Goal: Task Accomplishment & Management: Manage account settings

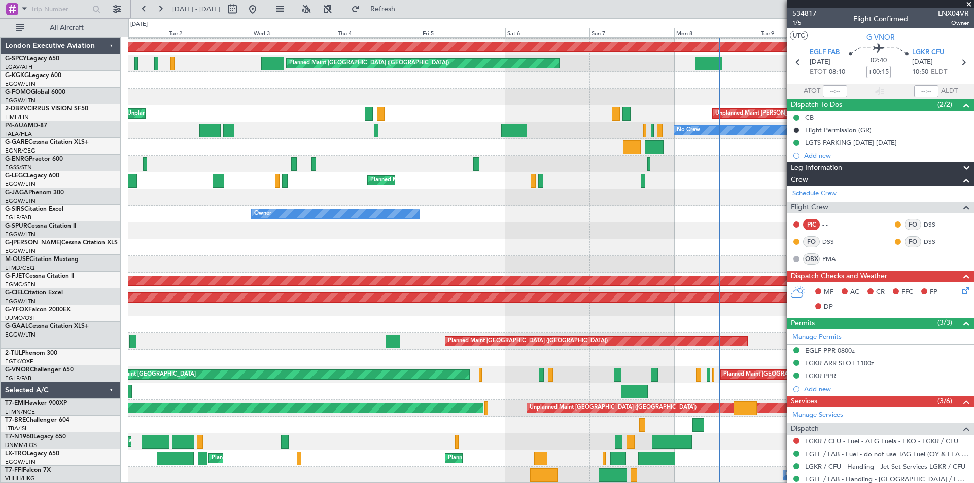
scroll to position [32, 0]
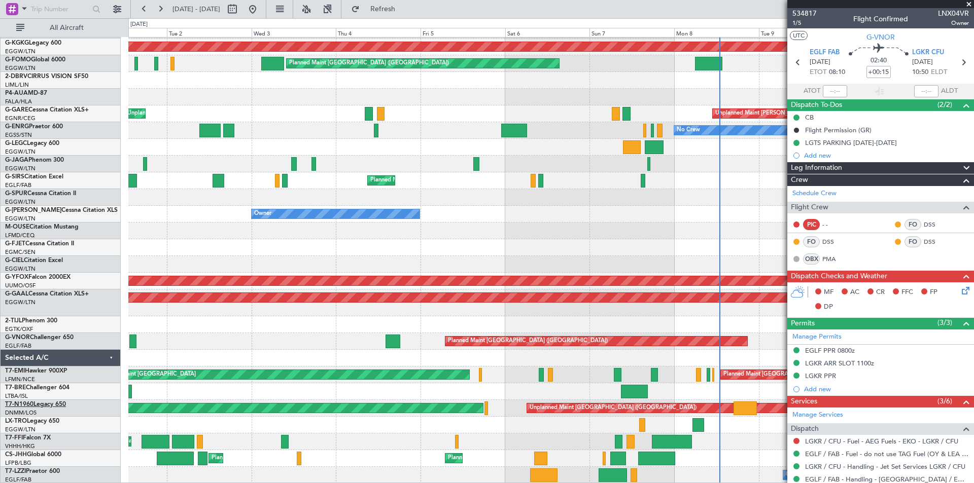
click at [52, 405] on link "T7-N1960 Legacy 650" at bounding box center [35, 405] width 61 height 6
type input "7"
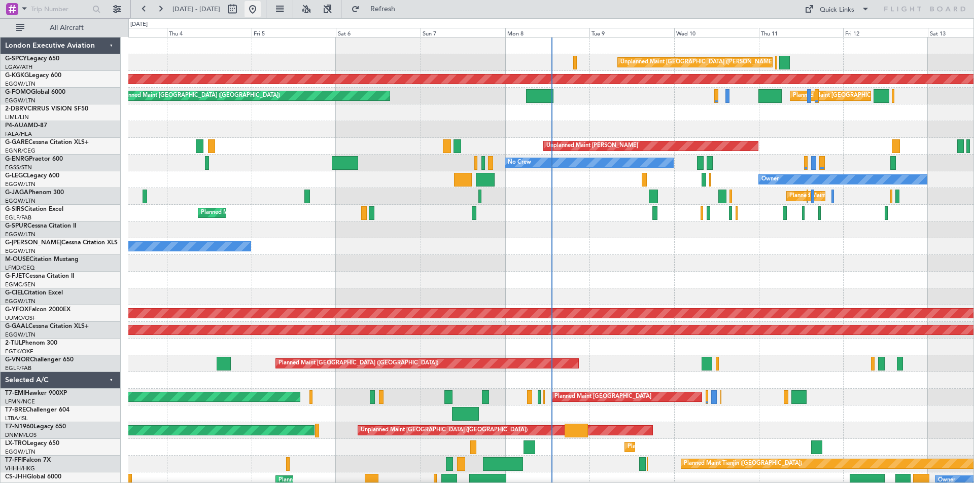
click at [261, 9] on button at bounding box center [252, 9] width 16 height 16
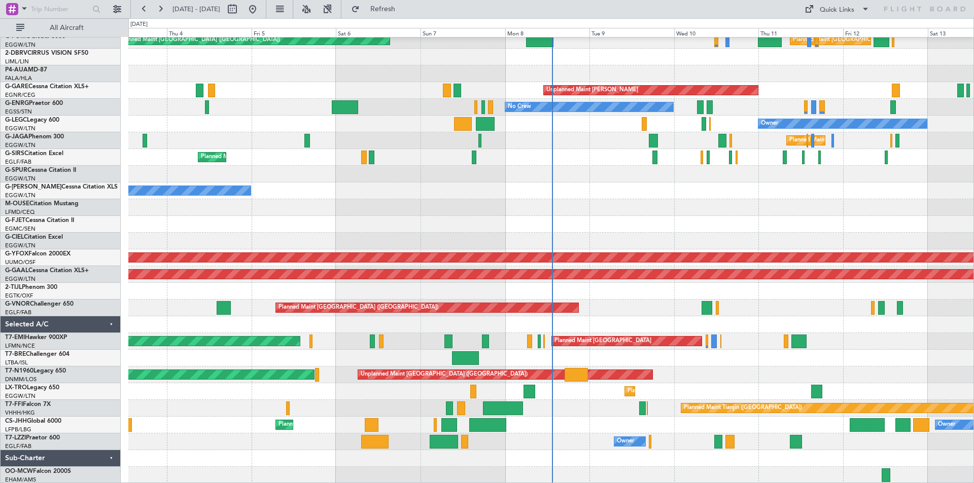
click at [755, 284] on div at bounding box center [550, 291] width 845 height 17
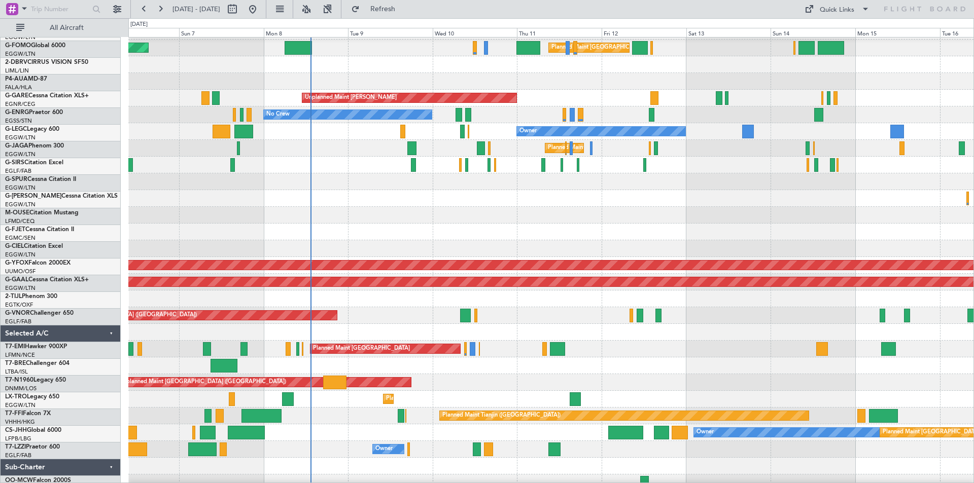
scroll to position [48, 0]
click at [511, 117] on div "No Crew" at bounding box center [550, 114] width 845 height 17
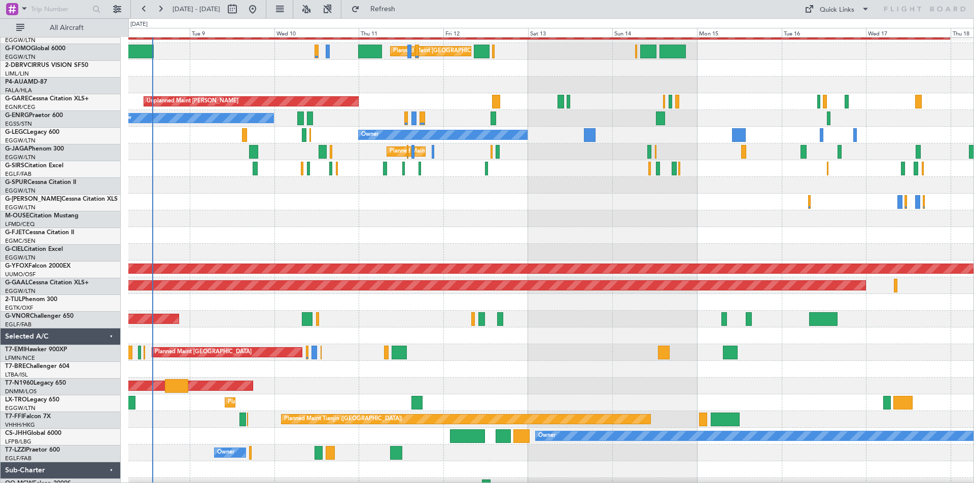
scroll to position [45, 0]
click at [669, 123] on div "No Crew" at bounding box center [550, 118] width 845 height 17
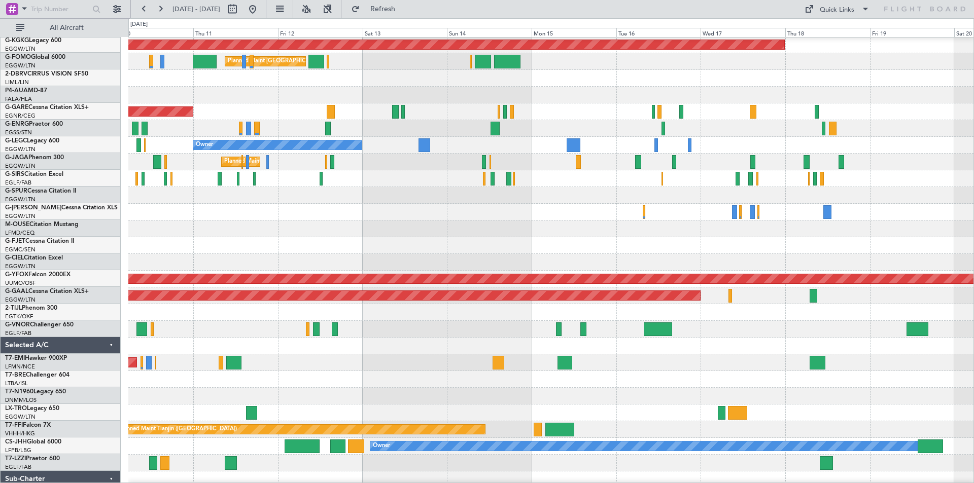
scroll to position [31, 0]
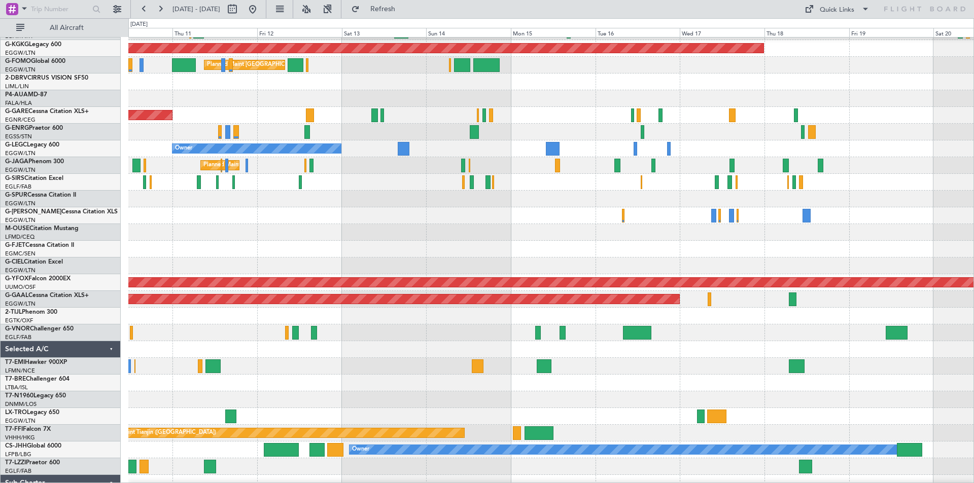
click at [676, 134] on div "No Crew" at bounding box center [550, 132] width 845 height 17
click at [261, 14] on button at bounding box center [252, 9] width 16 height 16
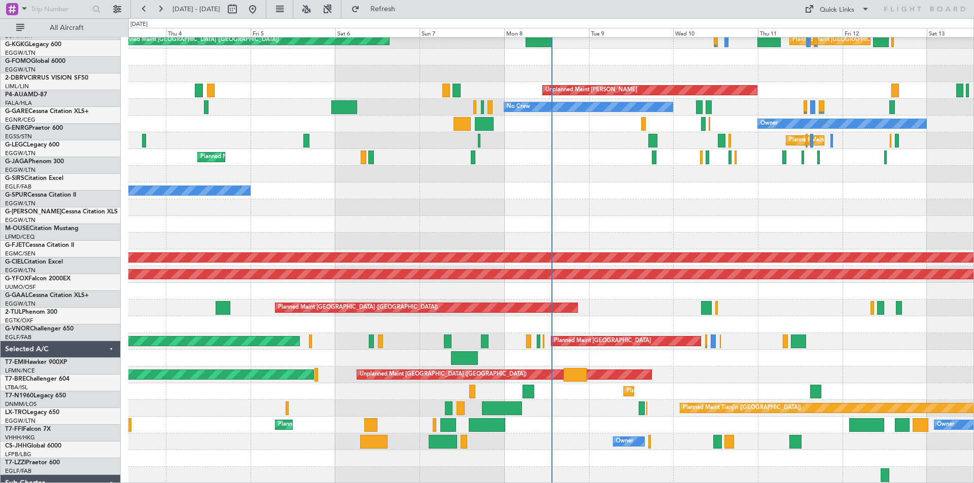
scroll to position [56, 0]
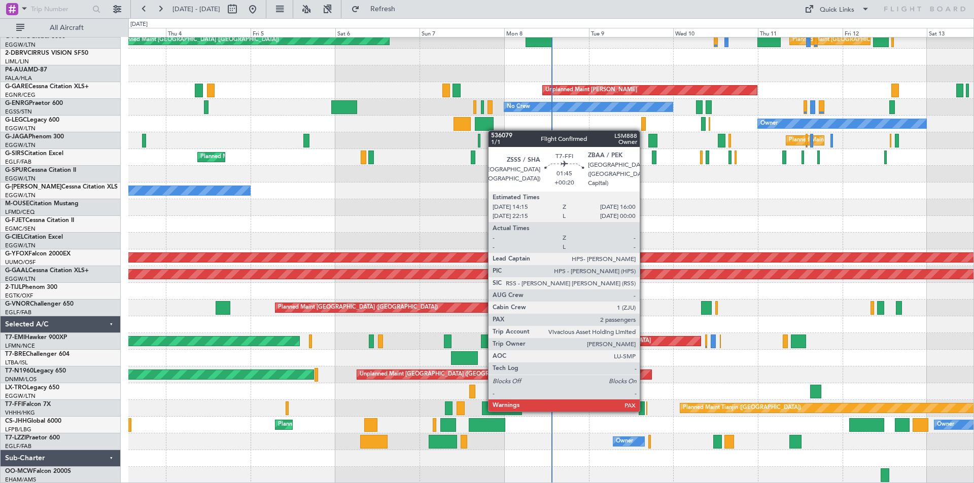
click at [644, 410] on div at bounding box center [641, 409] width 7 height 14
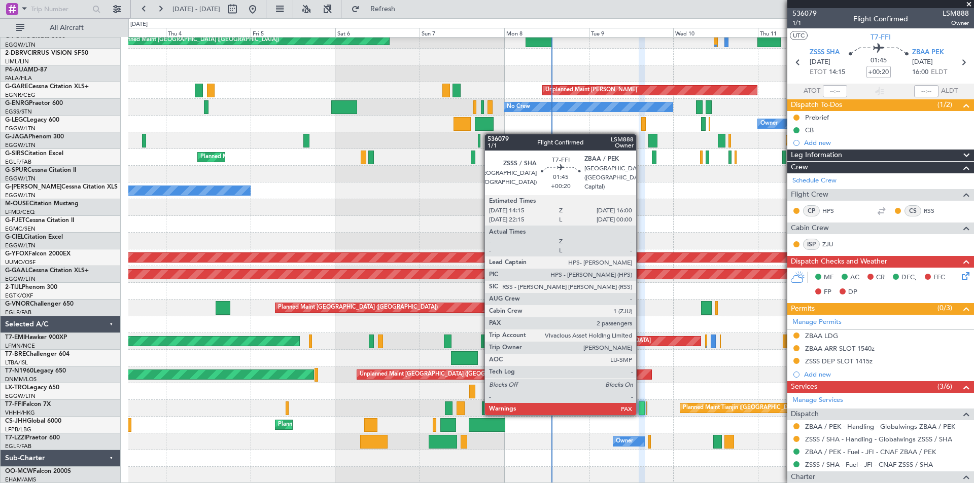
click at [640, 413] on div at bounding box center [641, 409] width 7 height 14
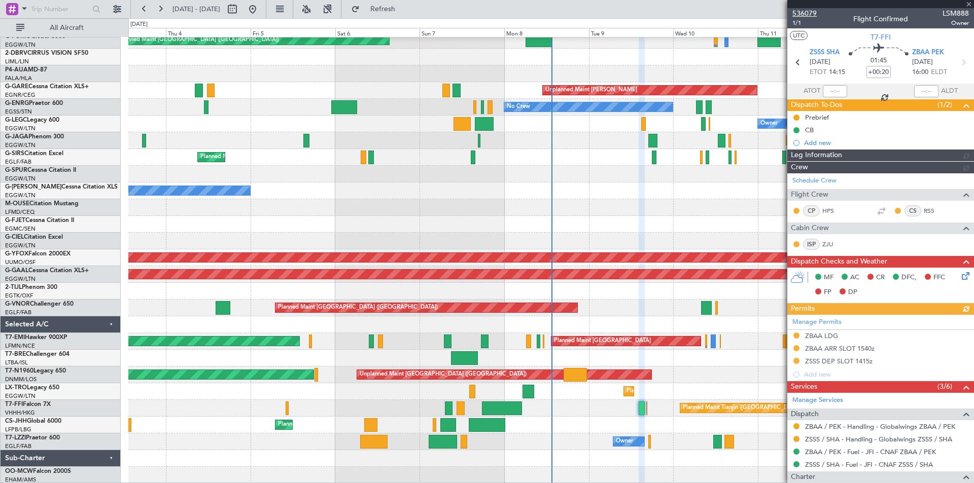
click at [804, 14] on span "536079" at bounding box center [804, 13] width 24 height 11
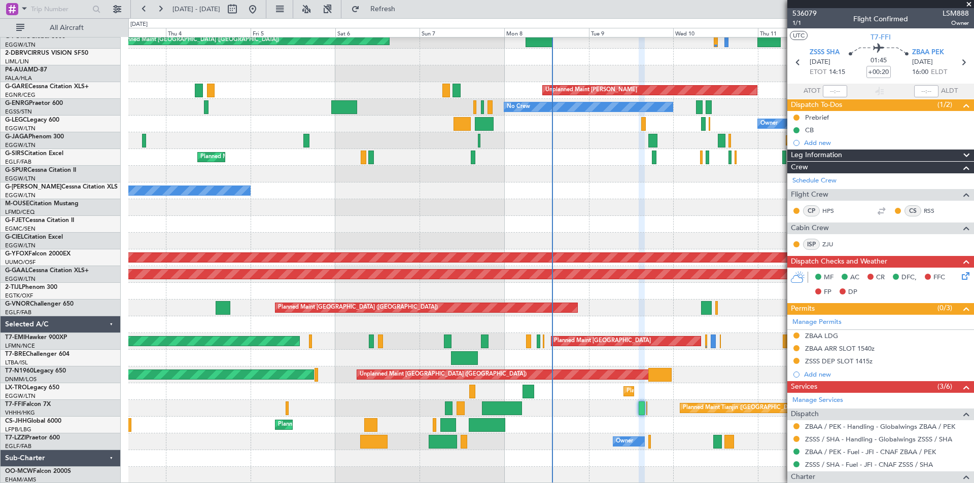
click at [737, 240] on div at bounding box center [550, 241] width 845 height 17
click at [967, 5] on span at bounding box center [968, 4] width 10 height 9
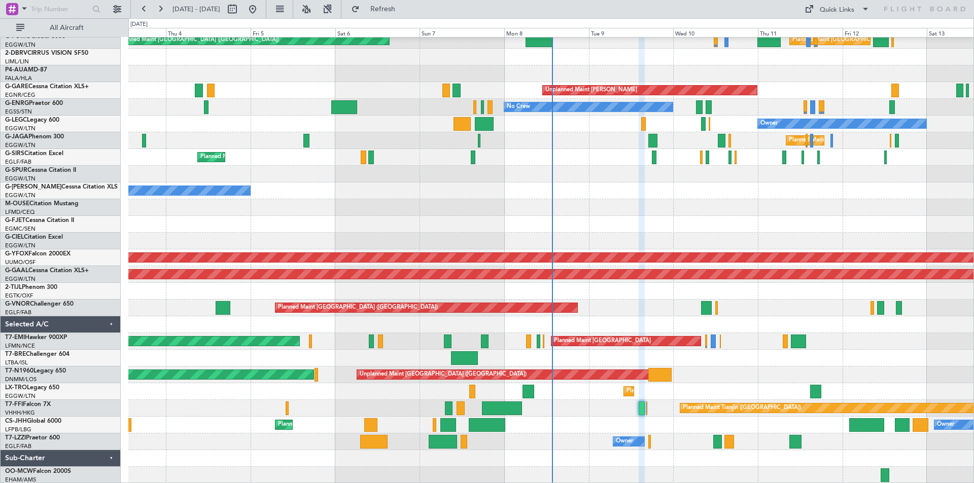
type input "0"
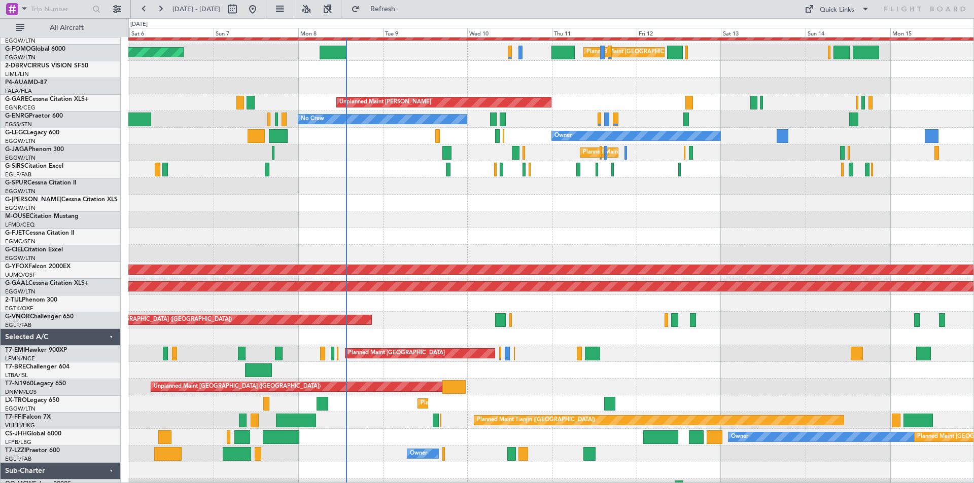
scroll to position [44, 0]
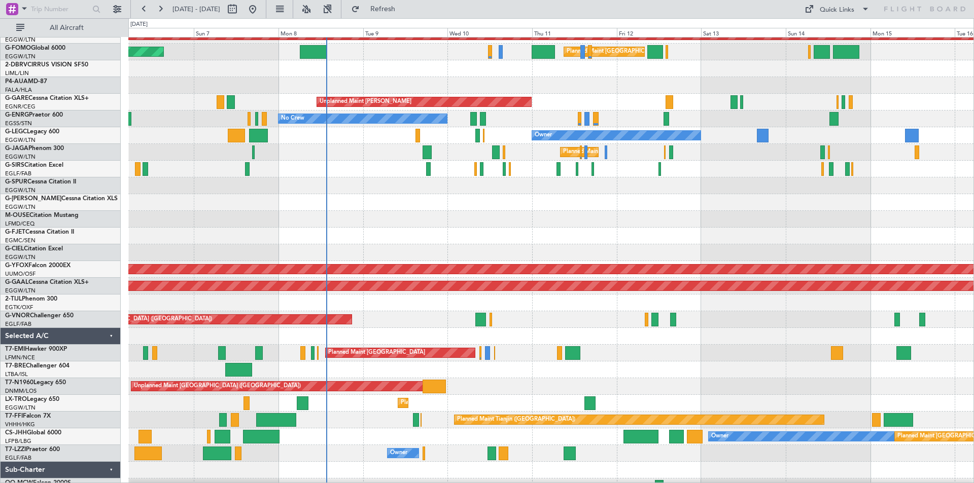
click at [483, 191] on div at bounding box center [550, 185] width 845 height 17
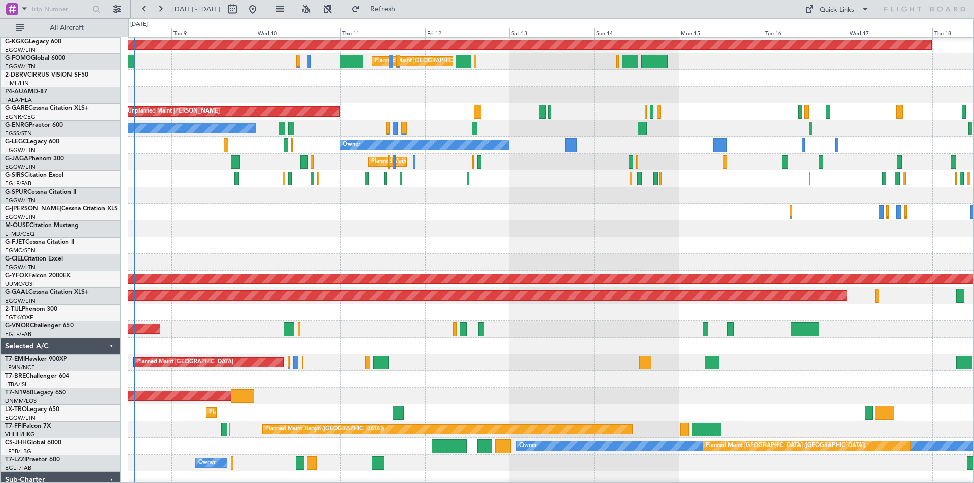
scroll to position [35, 0]
click at [633, 223] on div at bounding box center [550, 228] width 845 height 17
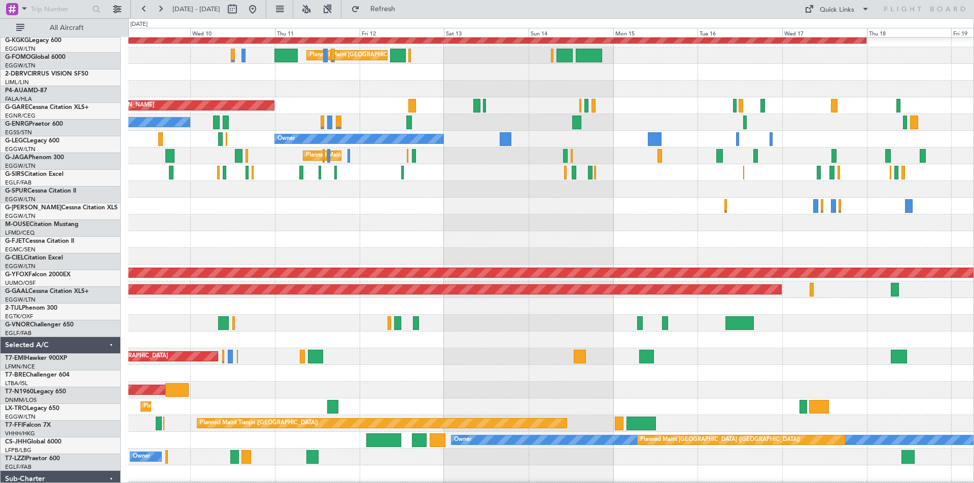
scroll to position [41, 0]
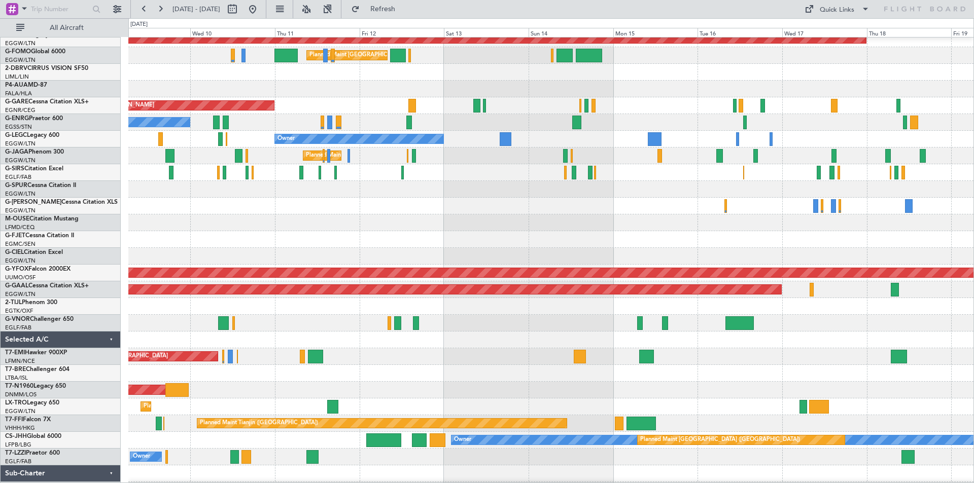
click at [623, 236] on div at bounding box center [550, 239] width 845 height 17
click at [261, 9] on button at bounding box center [252, 9] width 16 height 16
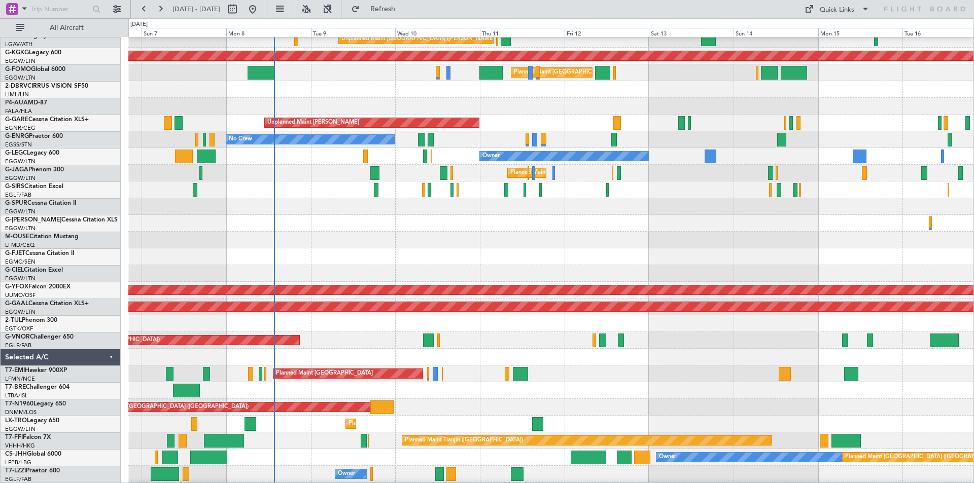
scroll to position [23, 0]
click at [476, 137] on div "No Crew" at bounding box center [550, 139] width 845 height 17
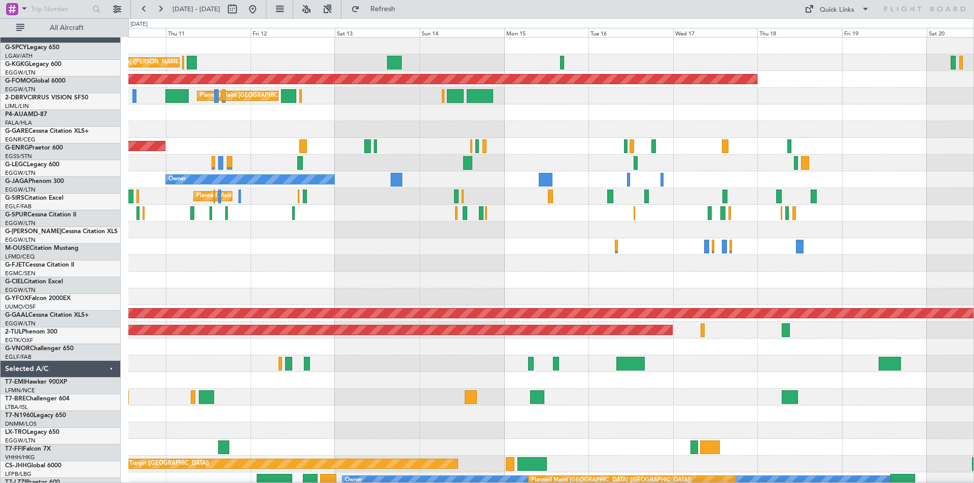
scroll to position [0, 0]
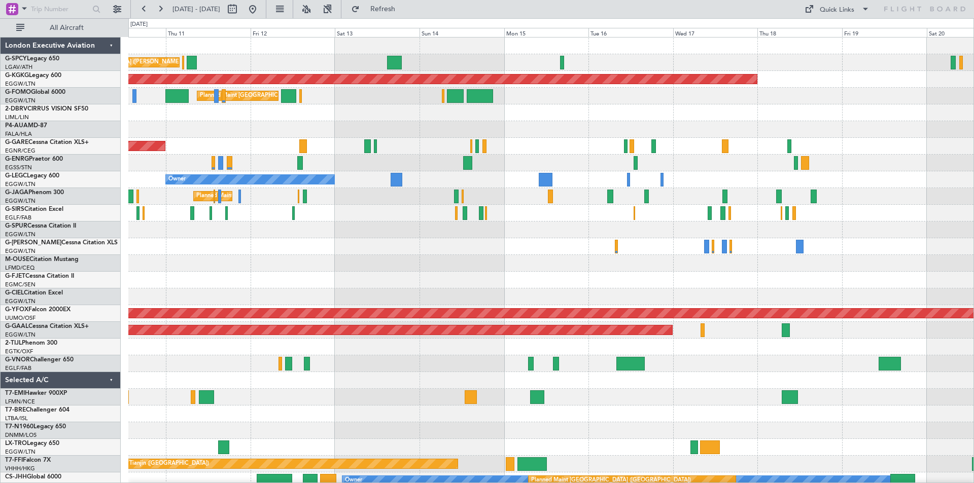
click at [528, 165] on div "No Crew" at bounding box center [550, 163] width 845 height 17
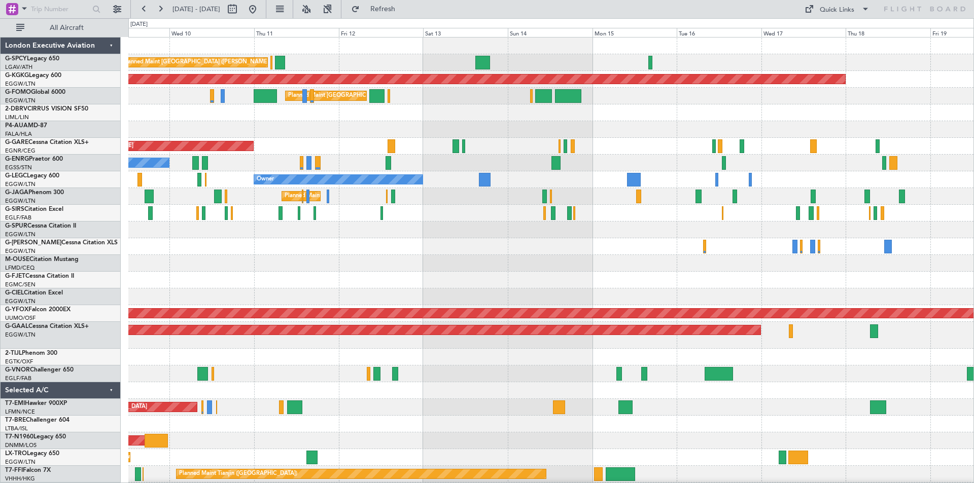
click at [438, 178] on div "Unplanned Maint [GEOGRAPHIC_DATA] ([PERSON_NAME] Intl) AOG Maint [GEOGRAPHIC_DA…" at bounding box center [550, 294] width 845 height 512
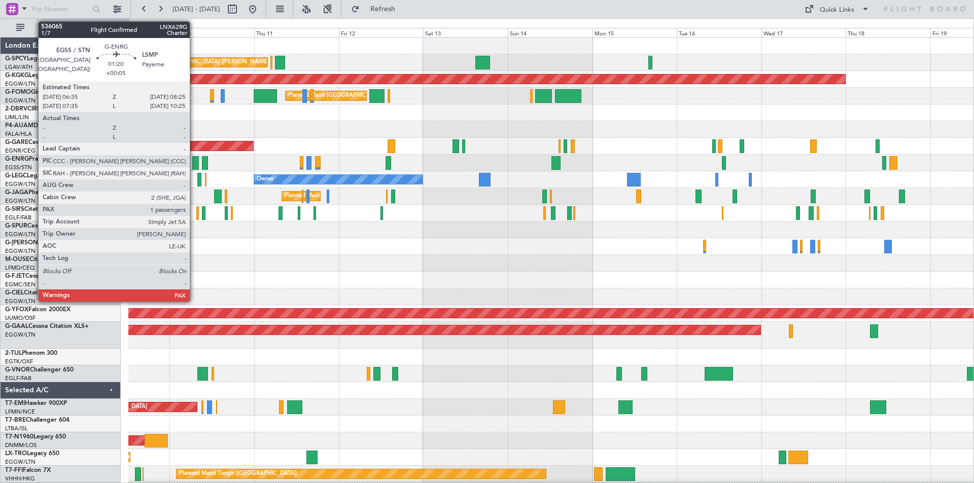
click at [194, 165] on div at bounding box center [195, 163] width 7 height 14
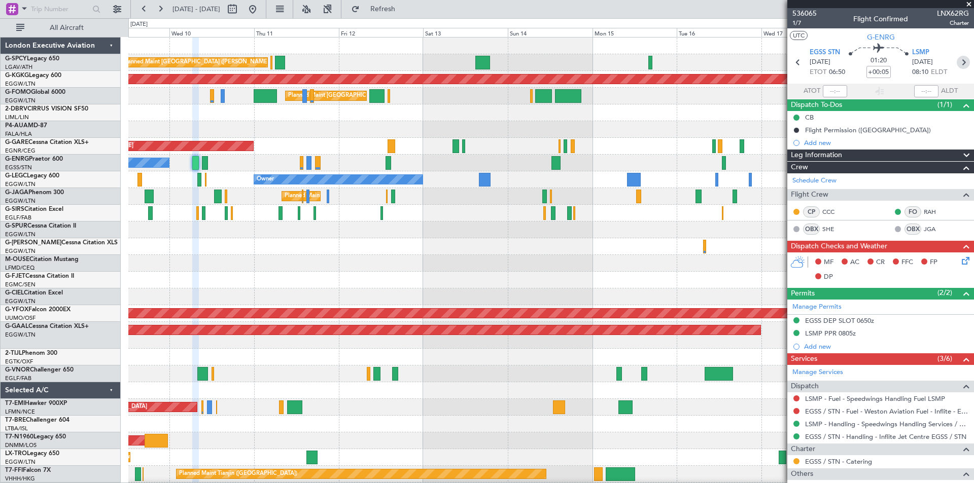
click at [958, 61] on icon at bounding box center [962, 62] width 13 height 13
type input "2"
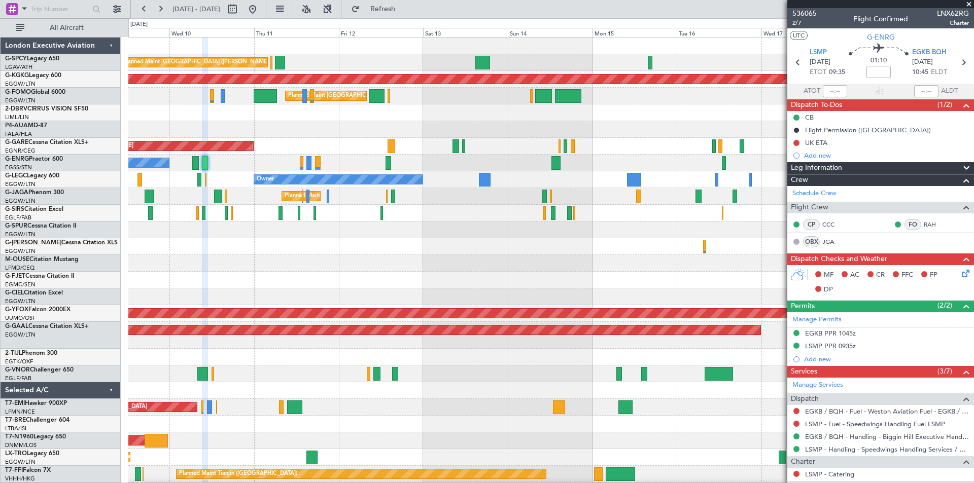
scroll to position [134, 0]
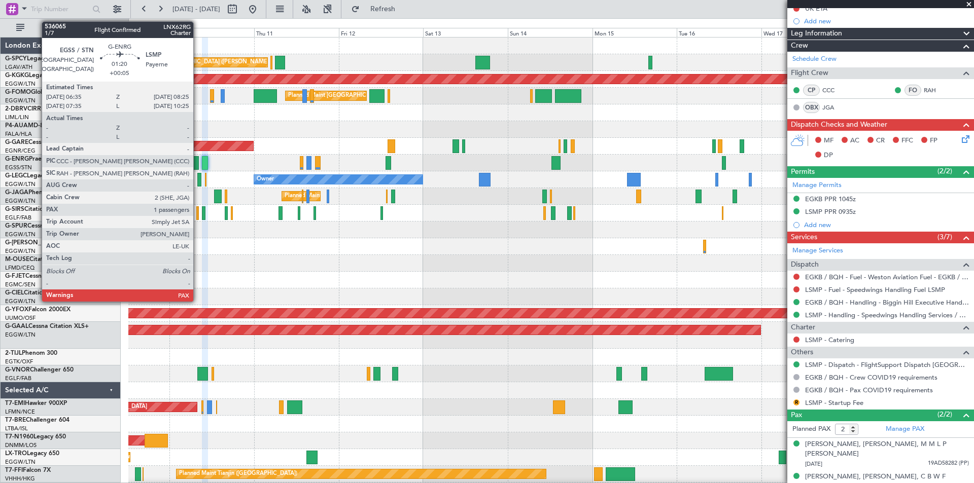
click at [198, 166] on div at bounding box center [195, 163] width 7 height 14
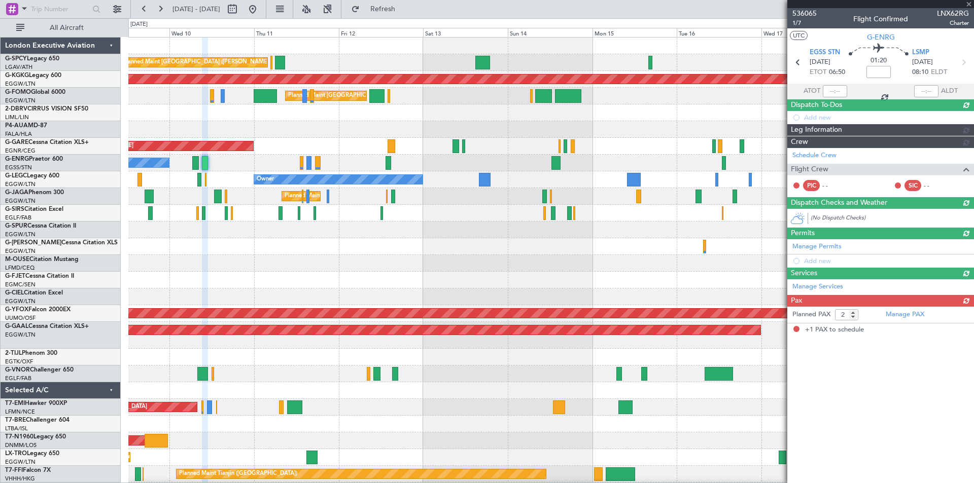
type input "+00:05"
type input "1"
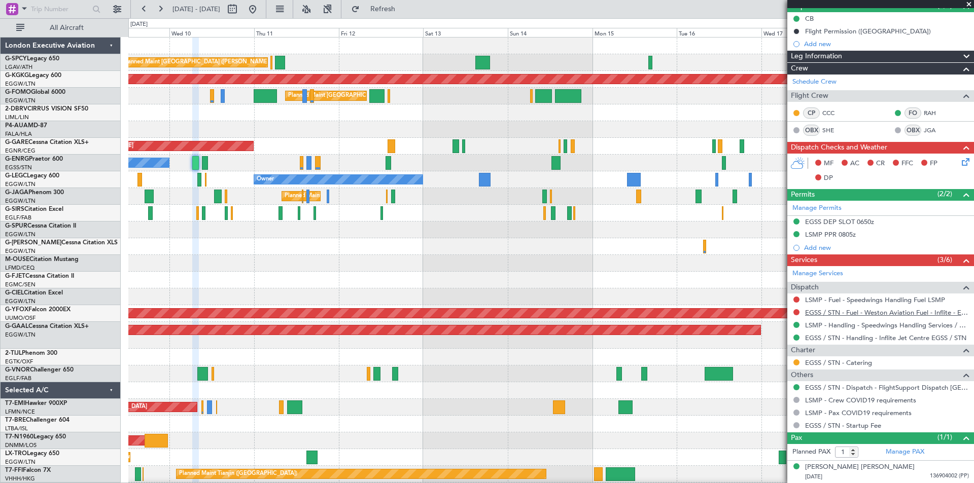
scroll to position [0, 0]
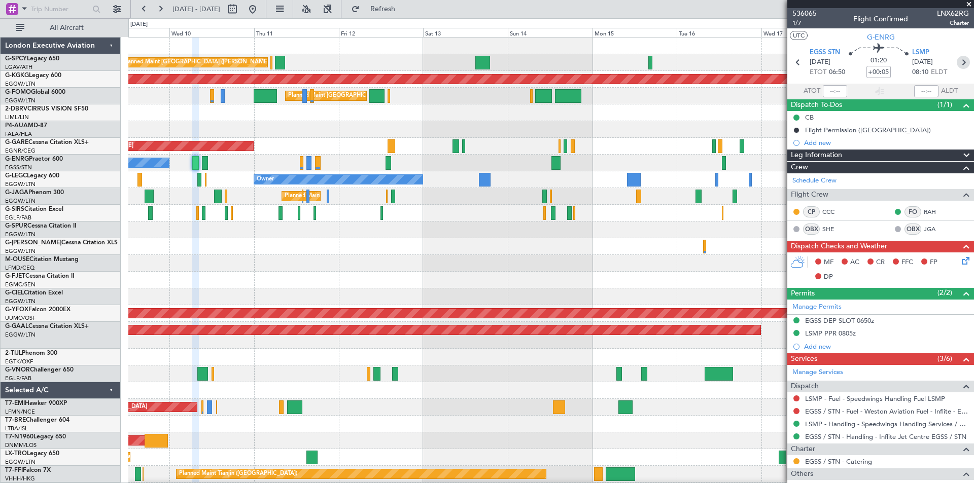
click at [957, 63] on icon at bounding box center [962, 62] width 13 height 13
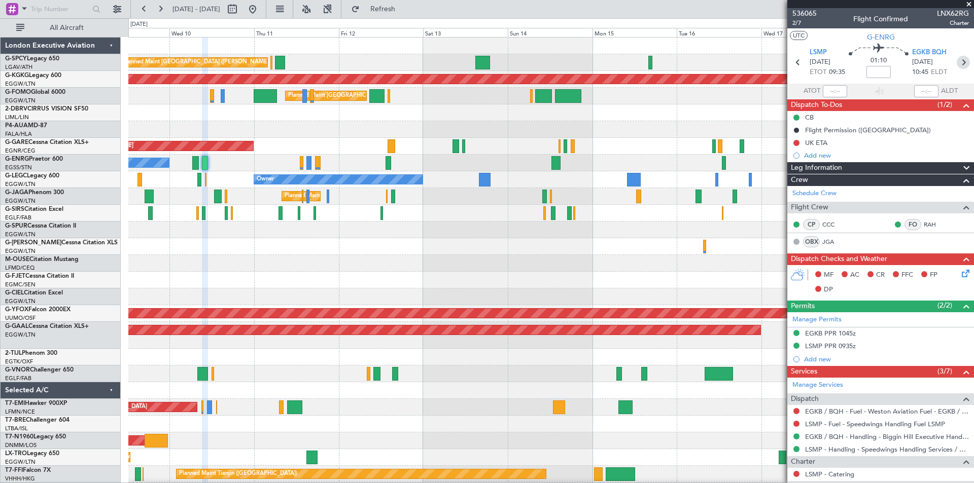
click at [959, 62] on icon at bounding box center [962, 62] width 13 height 13
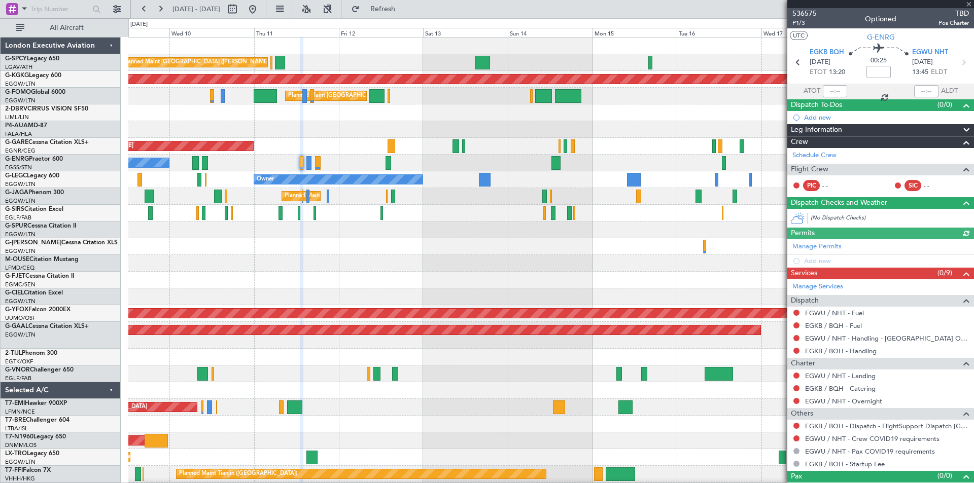
scroll to position [16, 0]
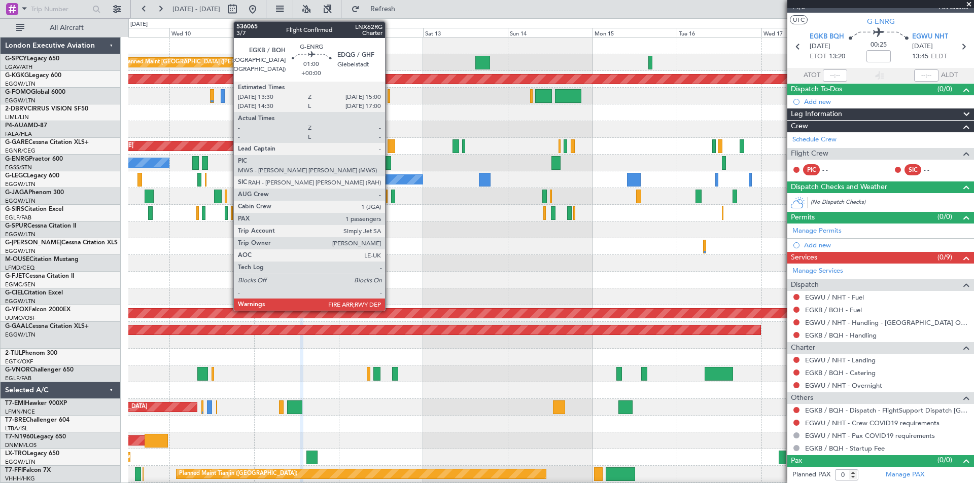
click at [389, 163] on div at bounding box center [388, 163] width 6 height 14
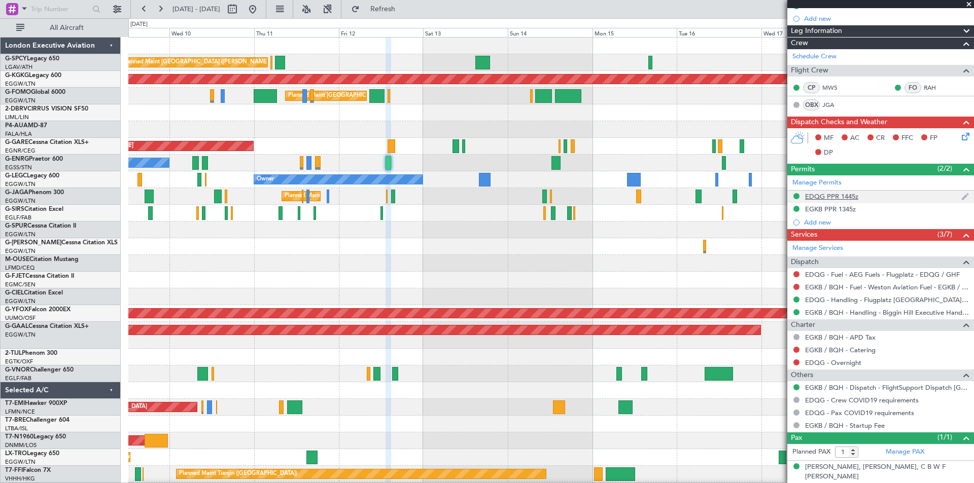
scroll to position [0, 0]
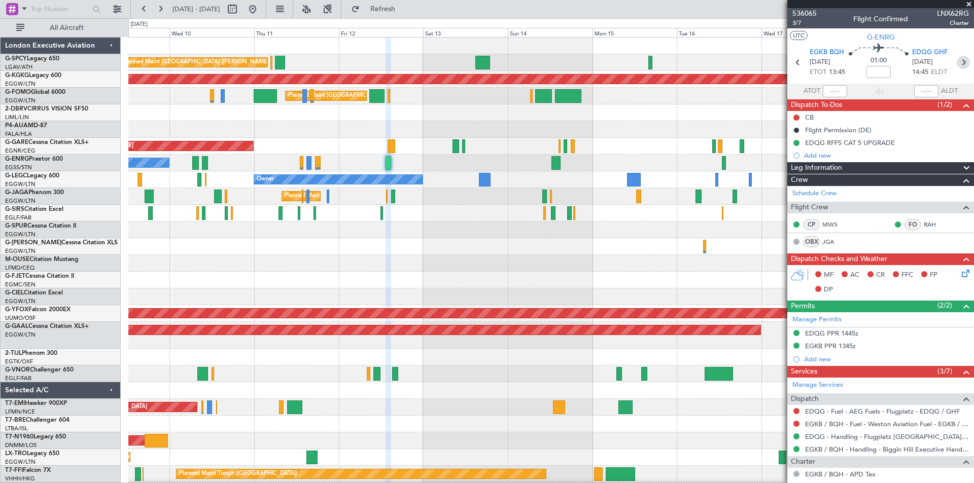
click at [958, 65] on icon at bounding box center [962, 62] width 13 height 13
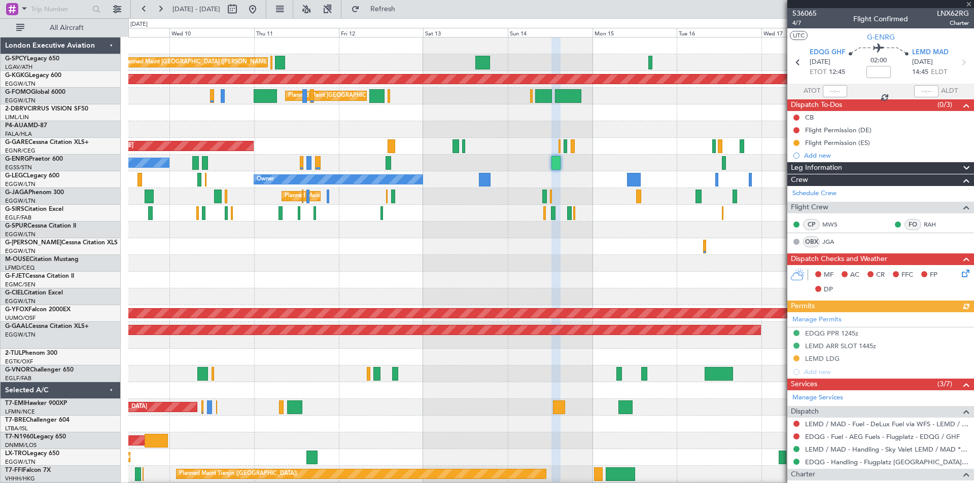
scroll to position [162, 0]
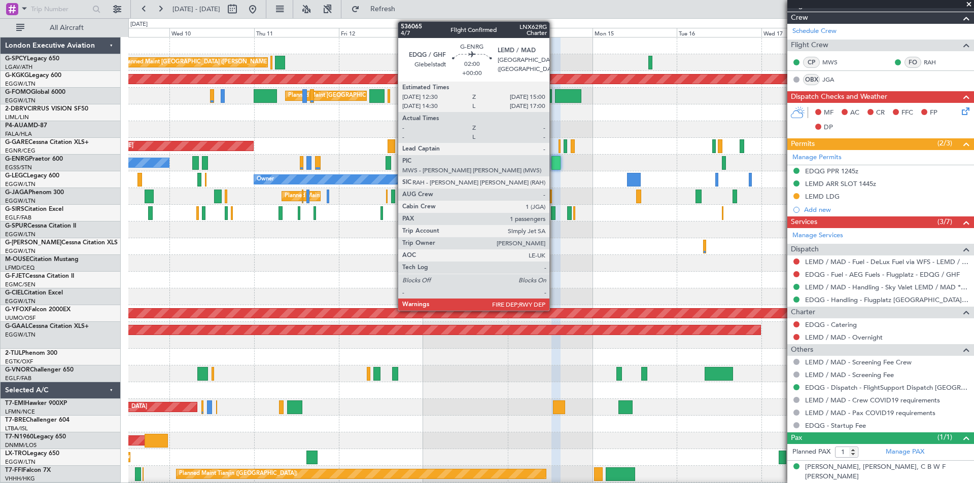
click at [554, 165] on div at bounding box center [555, 163] width 9 height 14
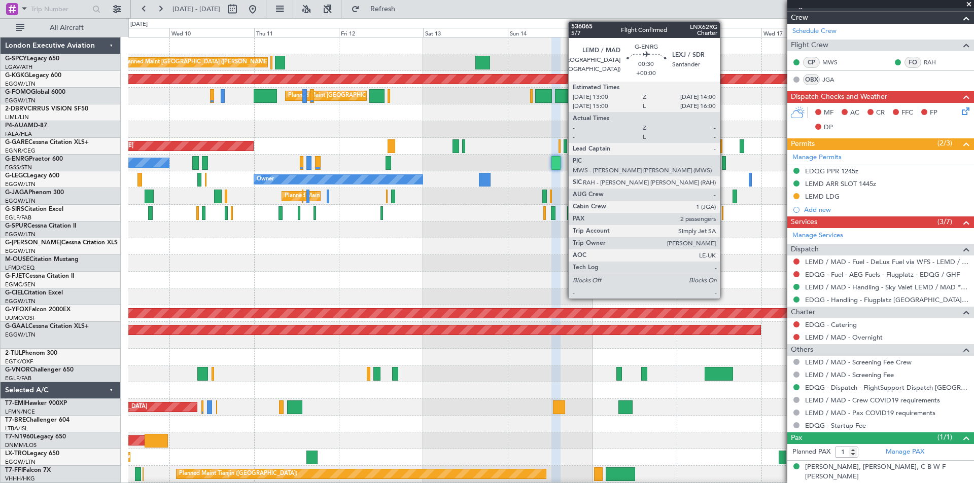
click at [724, 167] on div at bounding box center [724, 163] width 4 height 14
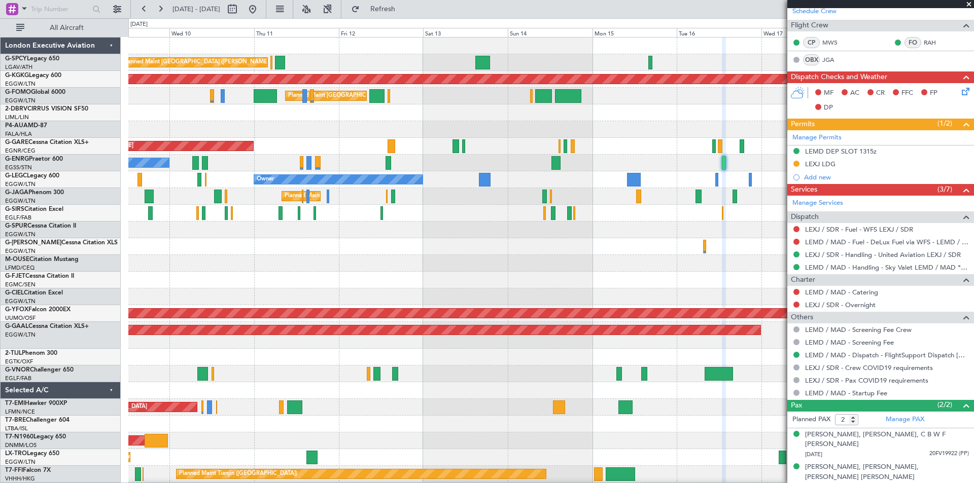
scroll to position [0, 0]
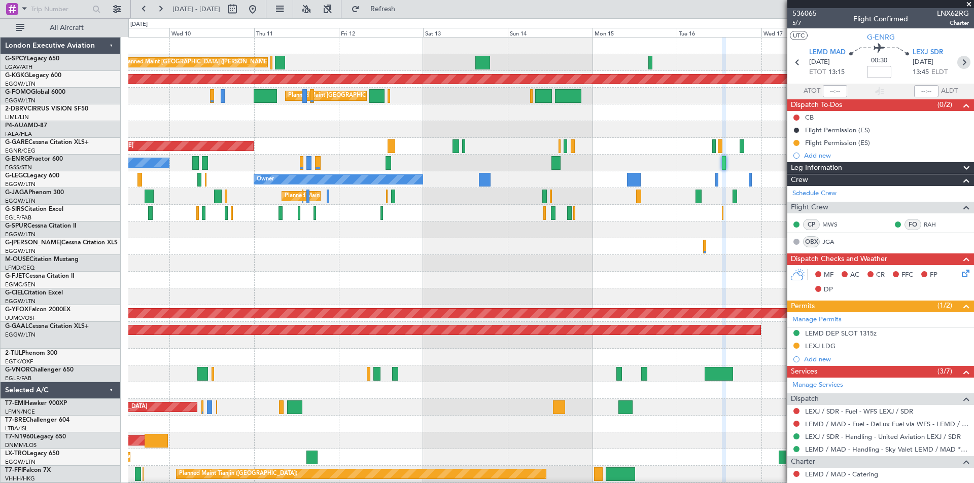
click at [957, 64] on icon at bounding box center [963, 62] width 13 height 13
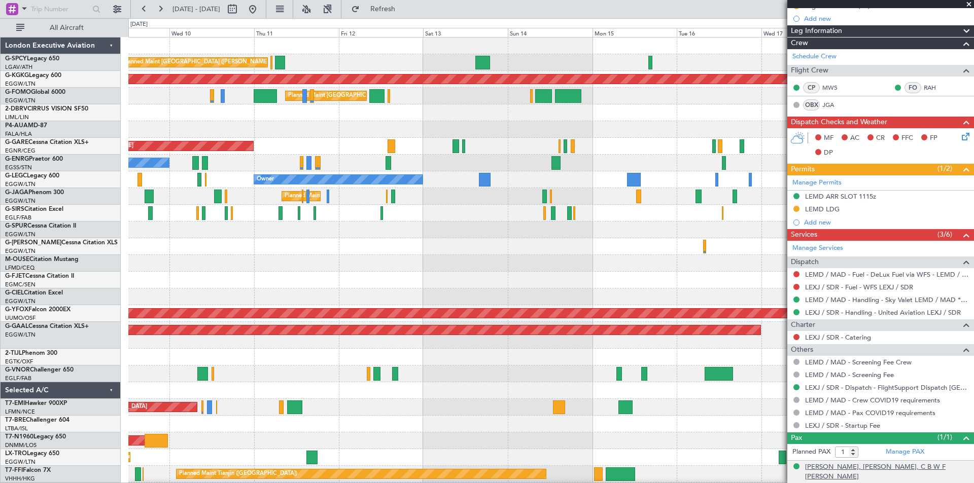
click at [938, 467] on div "[PERSON_NAME], [PERSON_NAME], C B W F [PERSON_NAME]" at bounding box center [887, 472] width 164 height 20
click at [968, 4] on span at bounding box center [968, 4] width 10 height 9
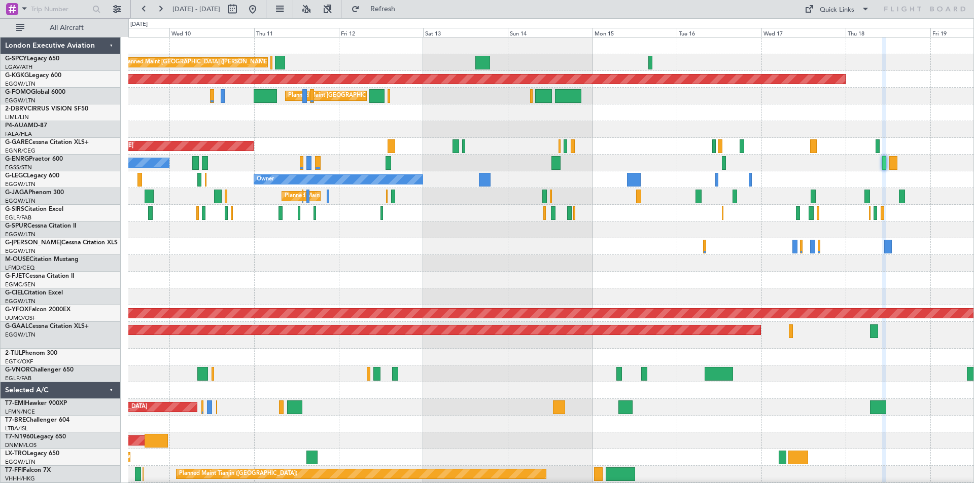
type input "0"
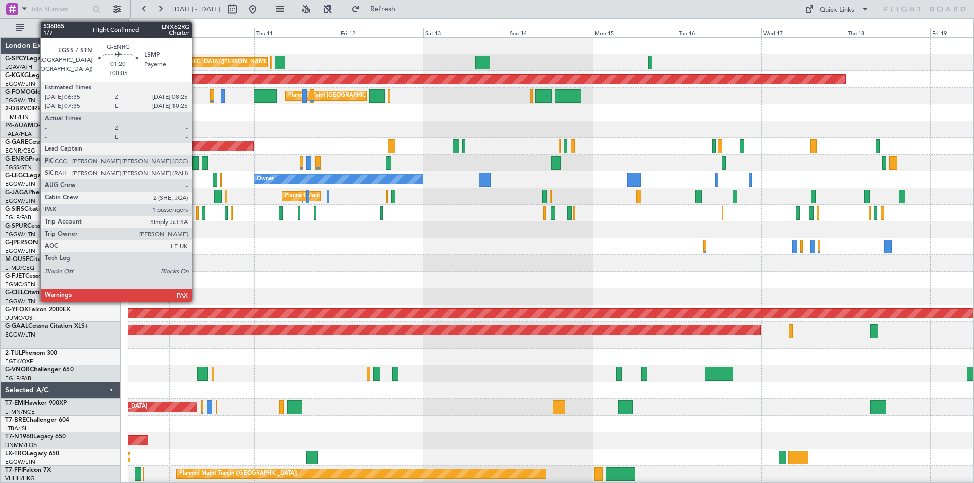
click at [196, 161] on div at bounding box center [195, 163] width 7 height 14
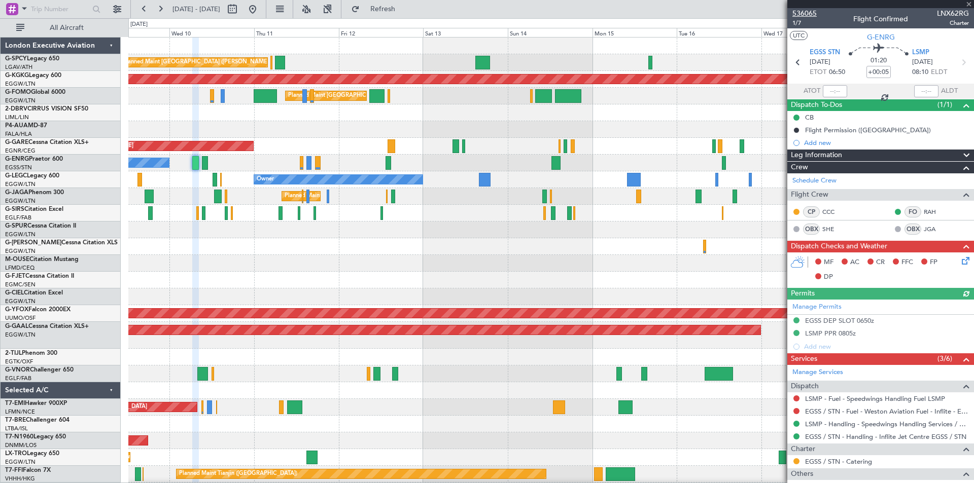
click at [810, 15] on span "536065" at bounding box center [804, 13] width 24 height 11
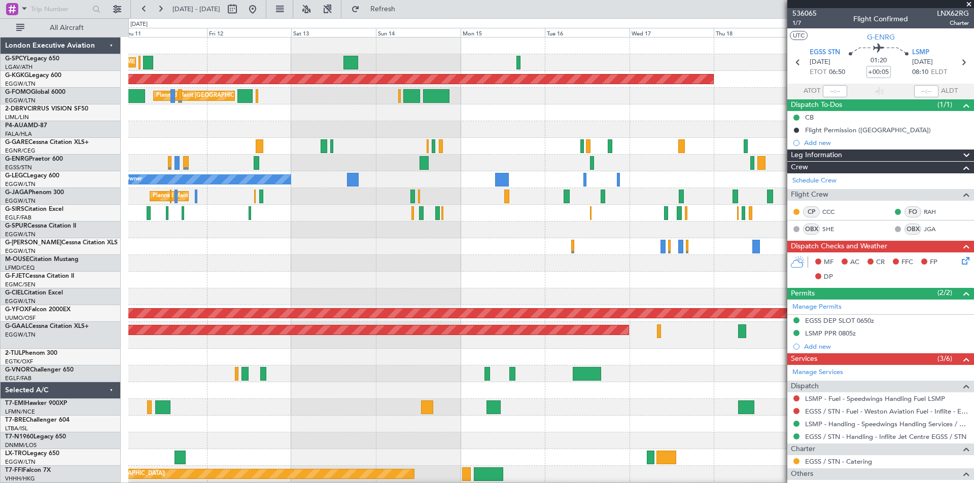
click at [407, 234] on div "Unplanned Maint [GEOGRAPHIC_DATA] ([PERSON_NAME] Intl) AOG Maint [GEOGRAPHIC_DA…" at bounding box center [550, 294] width 845 height 512
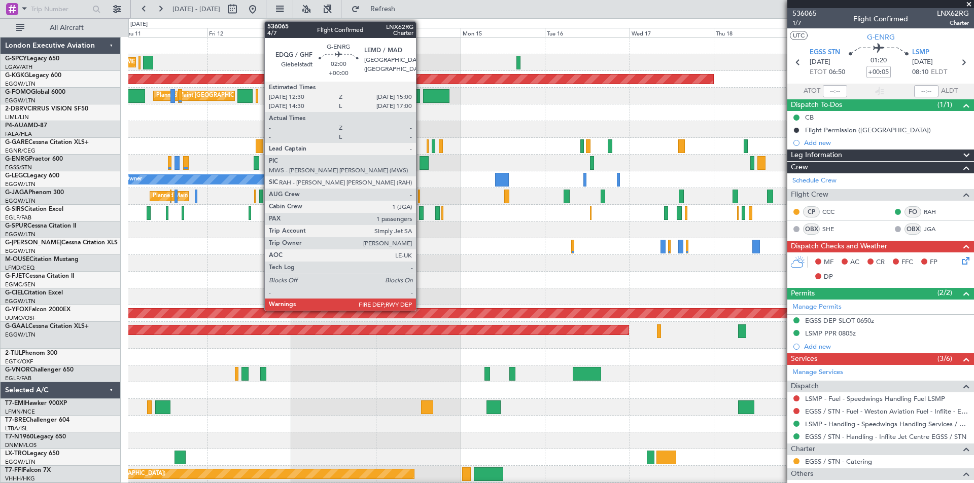
click at [420, 163] on div at bounding box center [423, 163] width 9 height 14
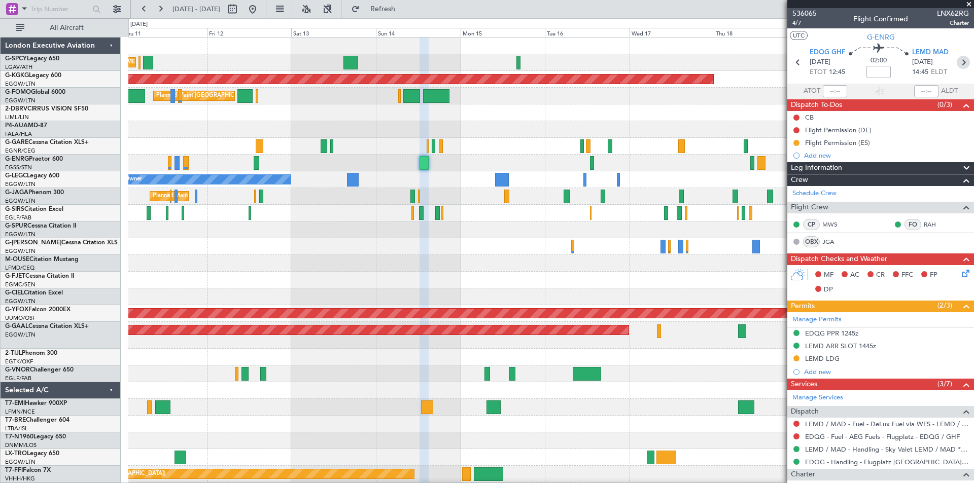
click at [960, 62] on icon at bounding box center [962, 62] width 13 height 13
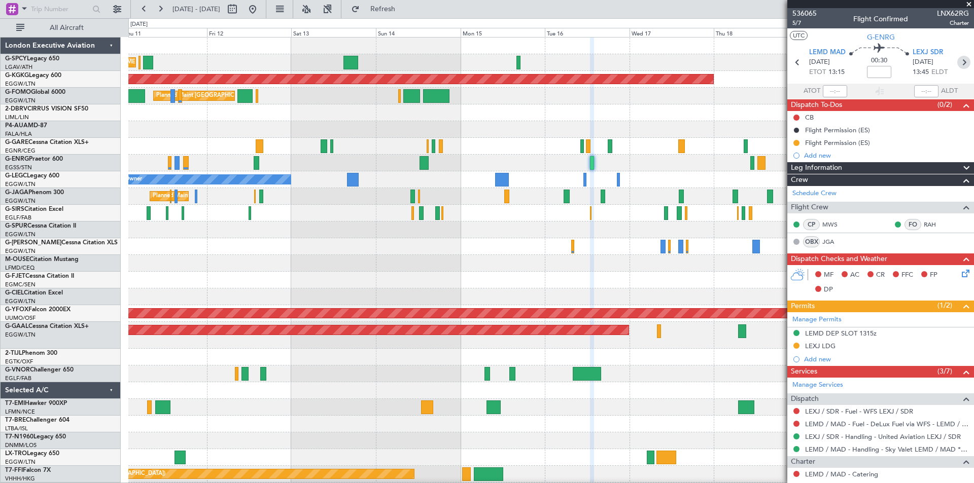
click at [959, 58] on icon at bounding box center [963, 62] width 13 height 13
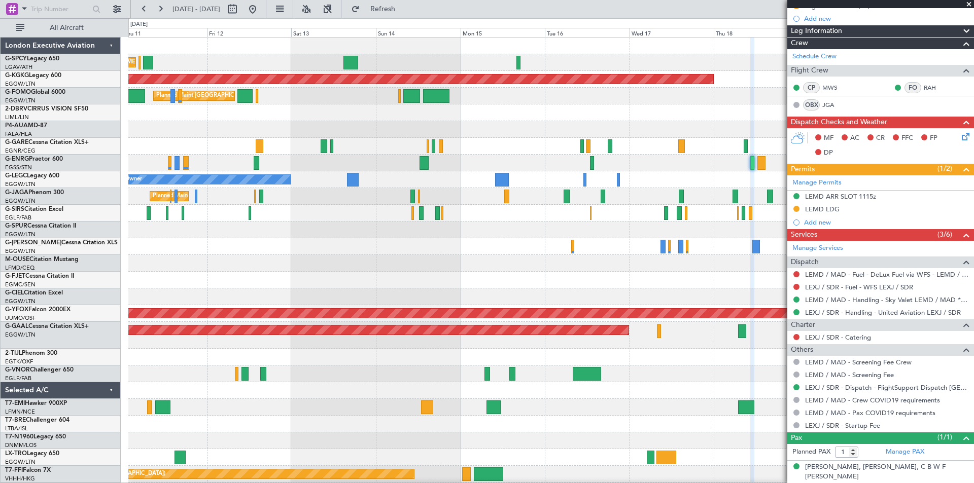
click at [968, 4] on span at bounding box center [968, 4] width 10 height 9
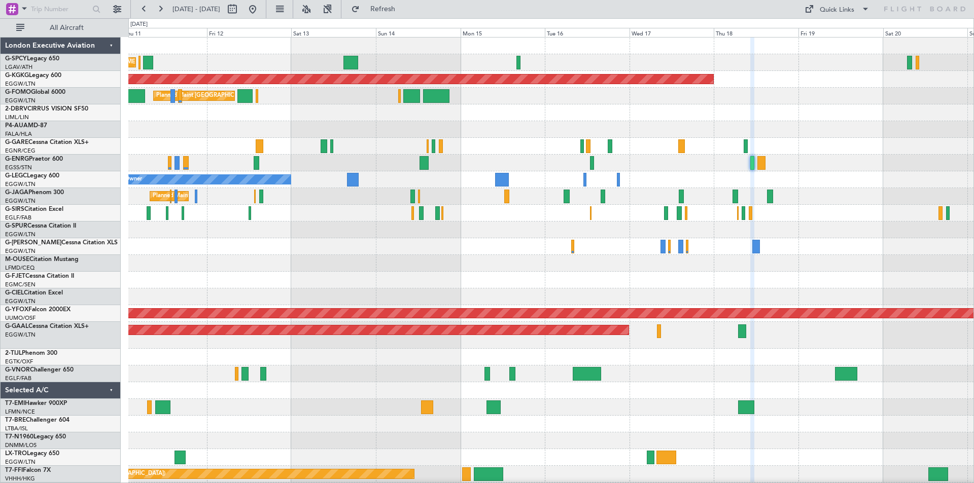
type input "0"
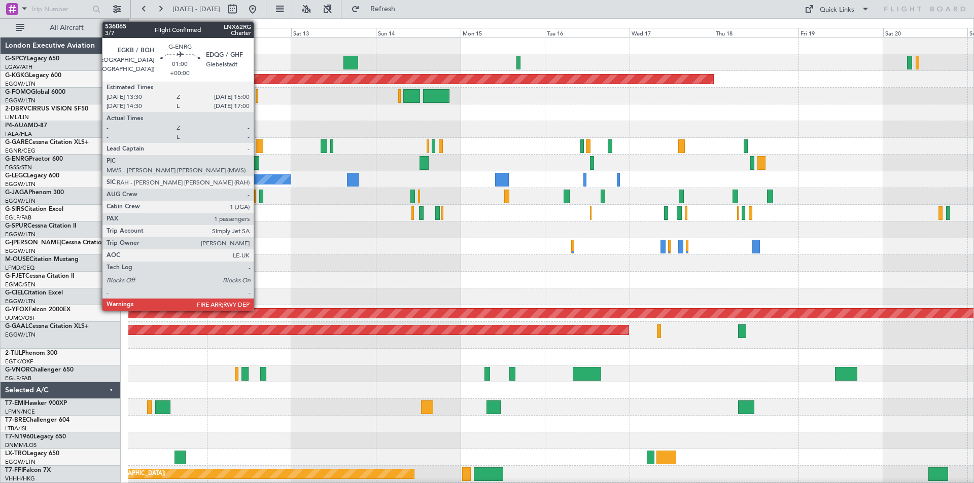
click at [258, 167] on div at bounding box center [257, 163] width 6 height 14
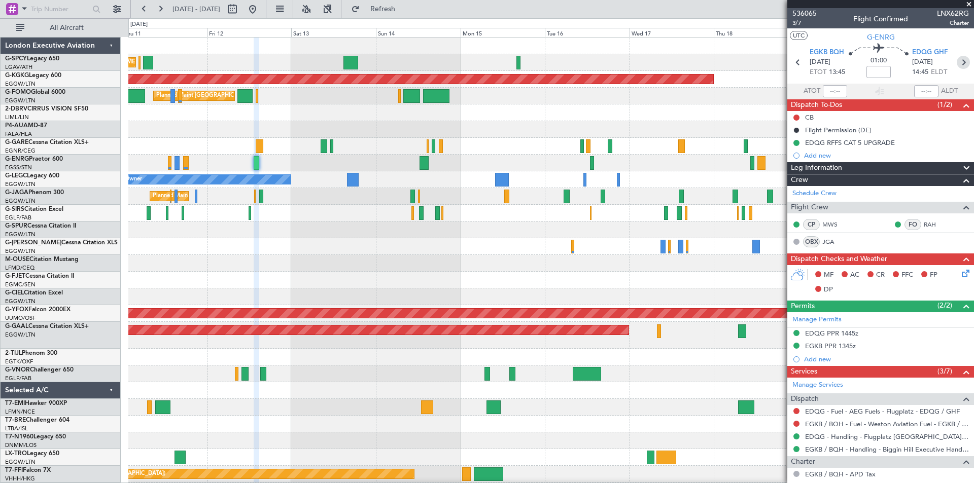
click at [956, 64] on icon at bounding box center [962, 62] width 13 height 13
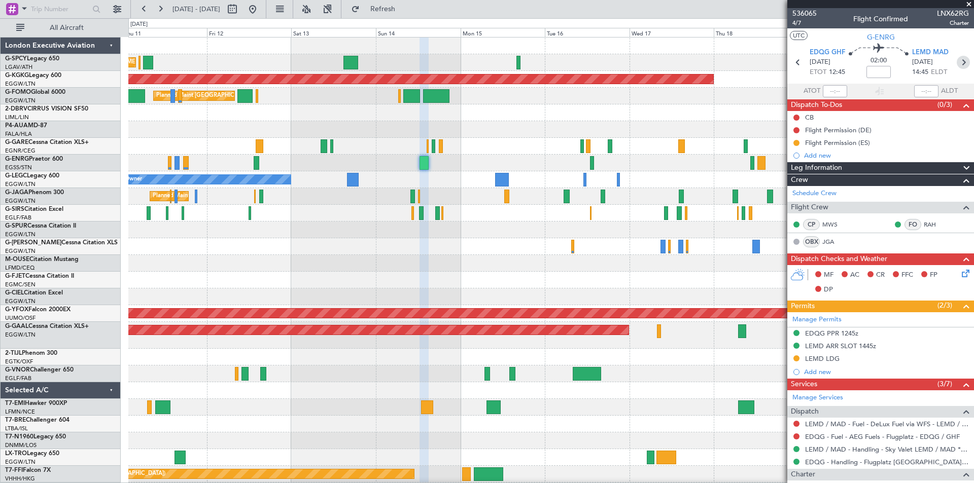
click at [957, 64] on icon at bounding box center [962, 62] width 13 height 13
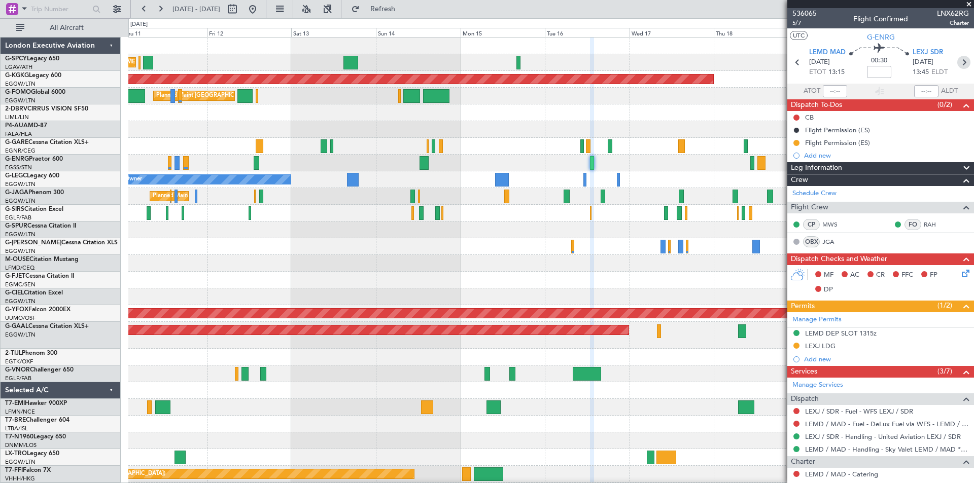
click at [957, 65] on icon at bounding box center [963, 62] width 13 height 13
click at [971, 3] on span at bounding box center [968, 4] width 10 height 9
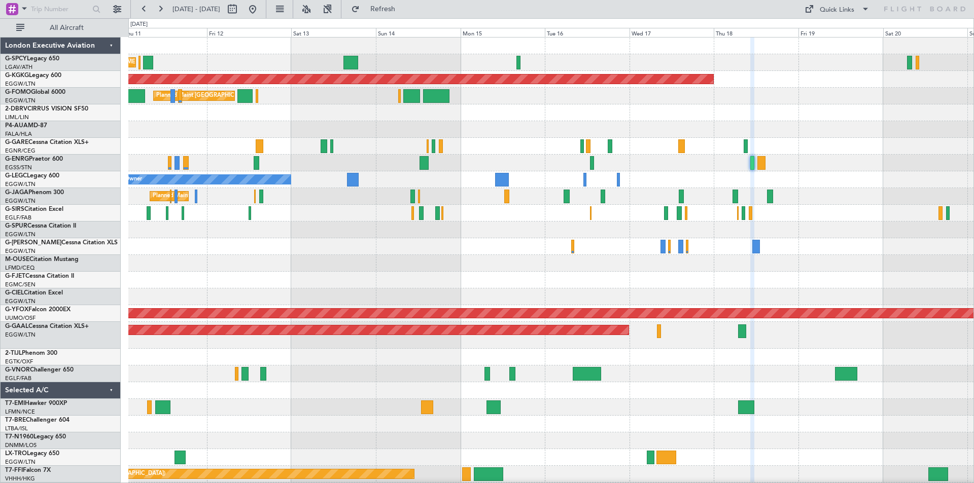
type input "0"
click at [255, 163] on div at bounding box center [257, 163] width 6 height 14
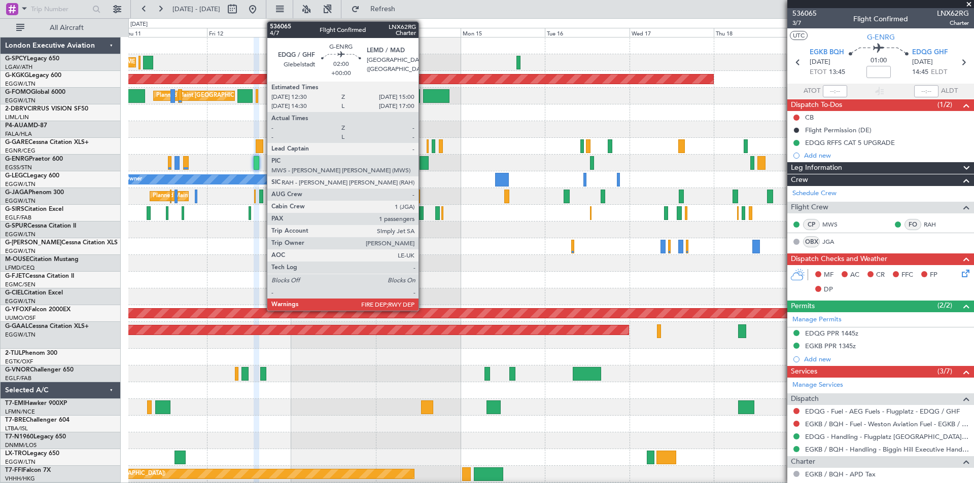
click at [423, 164] on div at bounding box center [423, 163] width 9 height 14
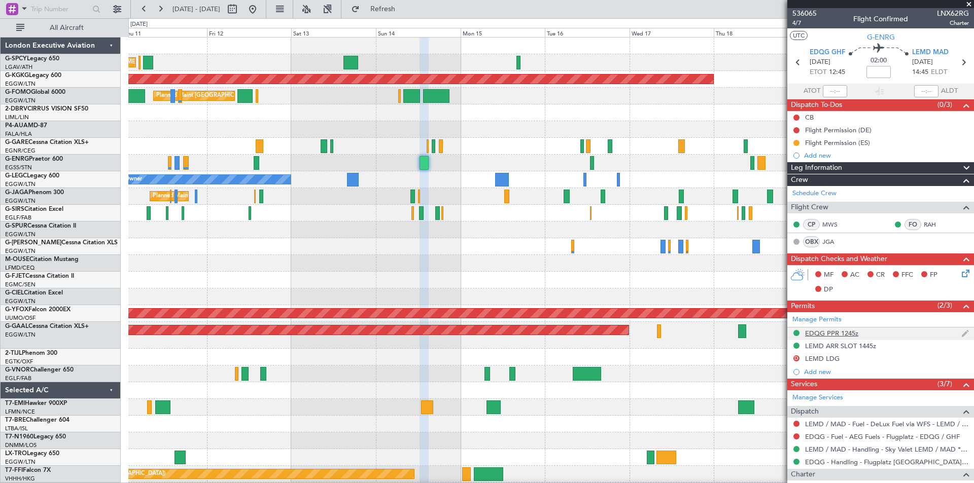
scroll to position [162, 0]
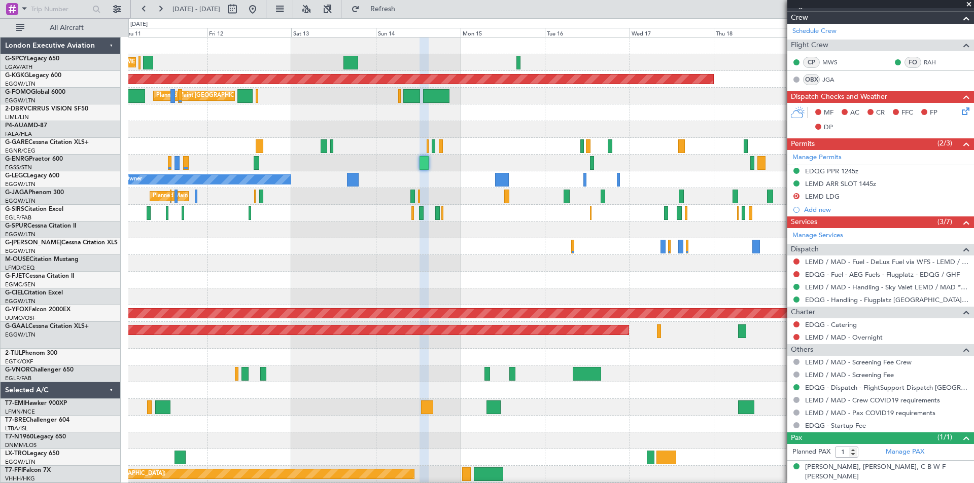
click at [969, 5] on span at bounding box center [968, 4] width 10 height 9
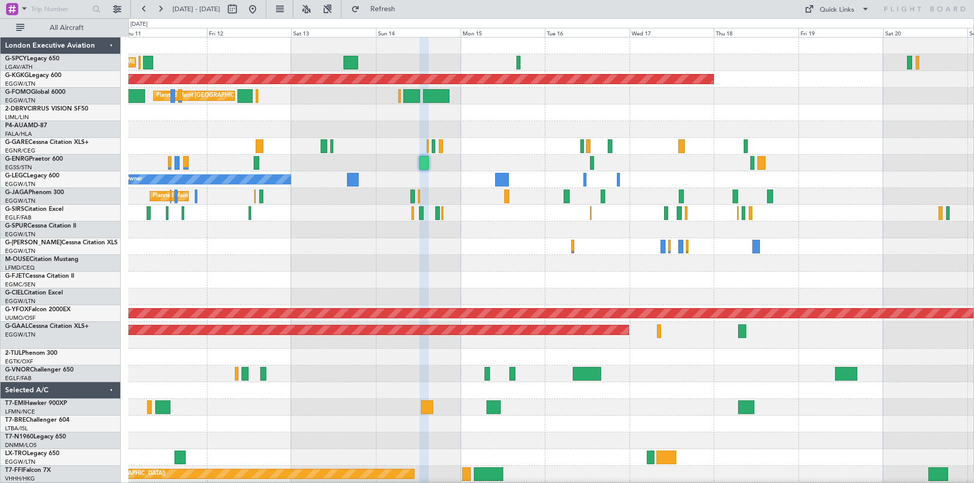
type input "0"
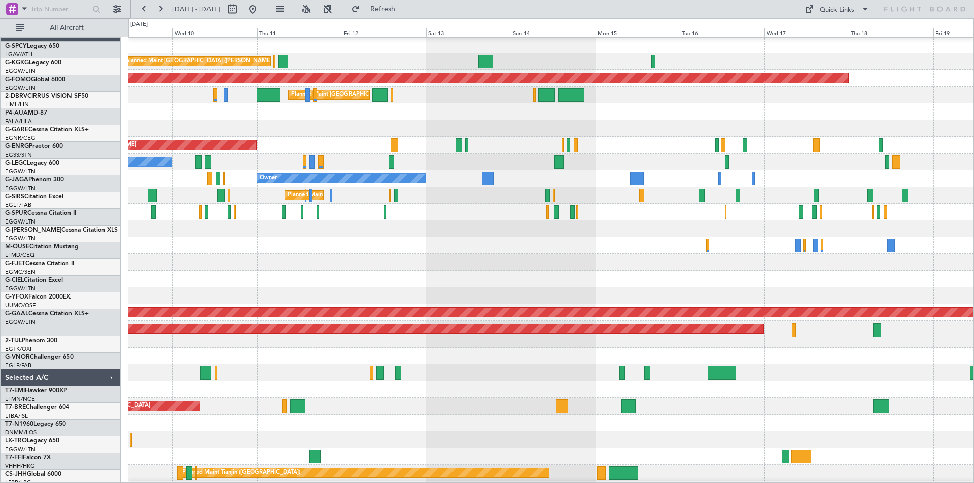
scroll to position [0, 0]
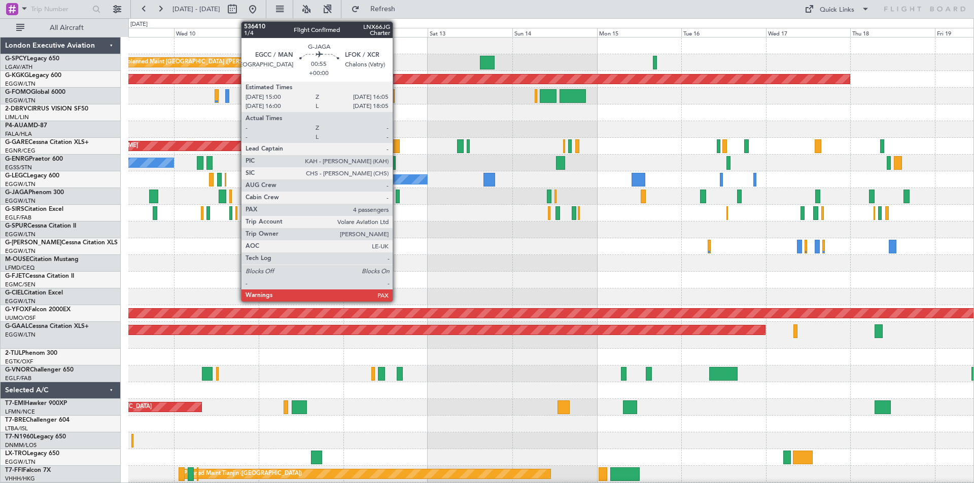
click at [397, 198] on div at bounding box center [397, 197] width 4 height 14
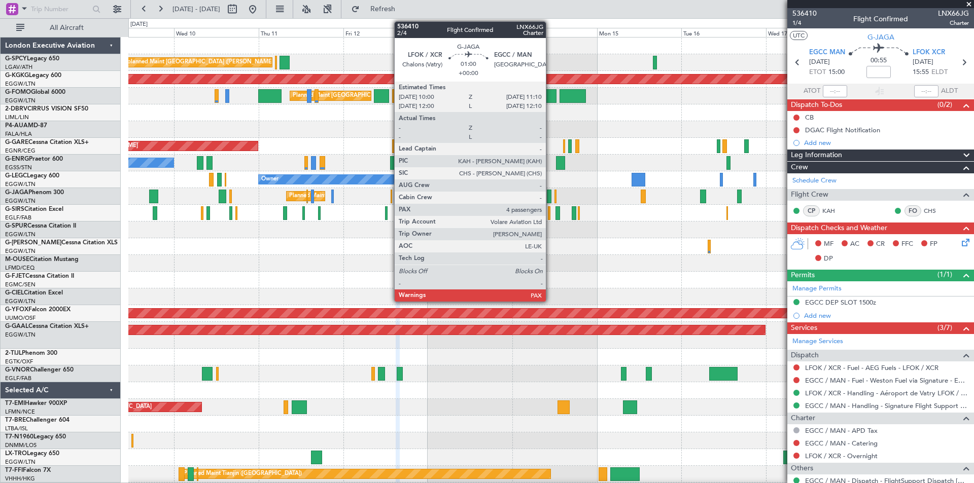
click at [550, 199] on div at bounding box center [549, 197] width 5 height 14
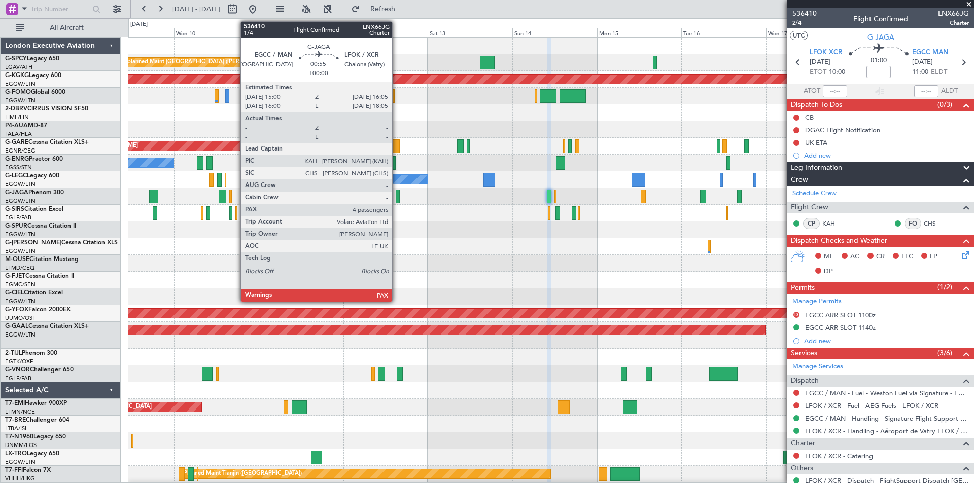
click at [397, 197] on div at bounding box center [397, 197] width 4 height 14
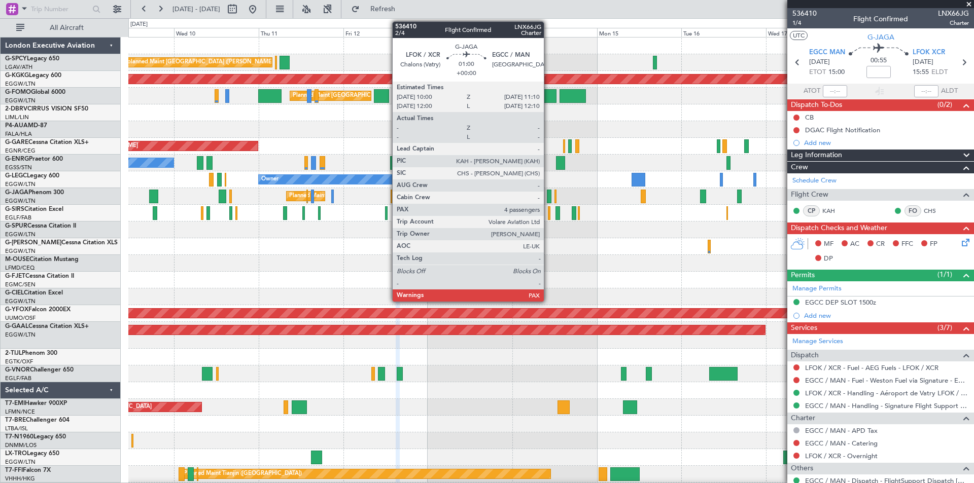
click at [548, 199] on div at bounding box center [549, 197] width 5 height 14
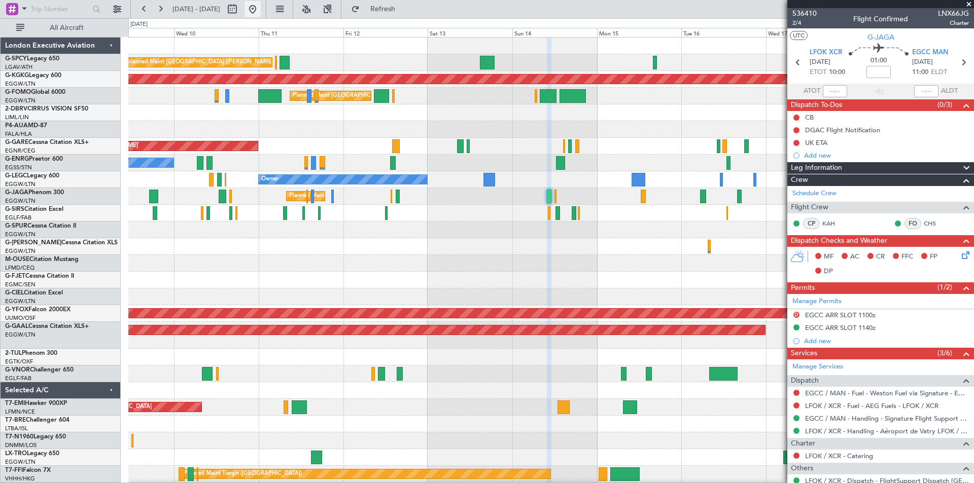
click at [261, 2] on button at bounding box center [252, 9] width 16 height 16
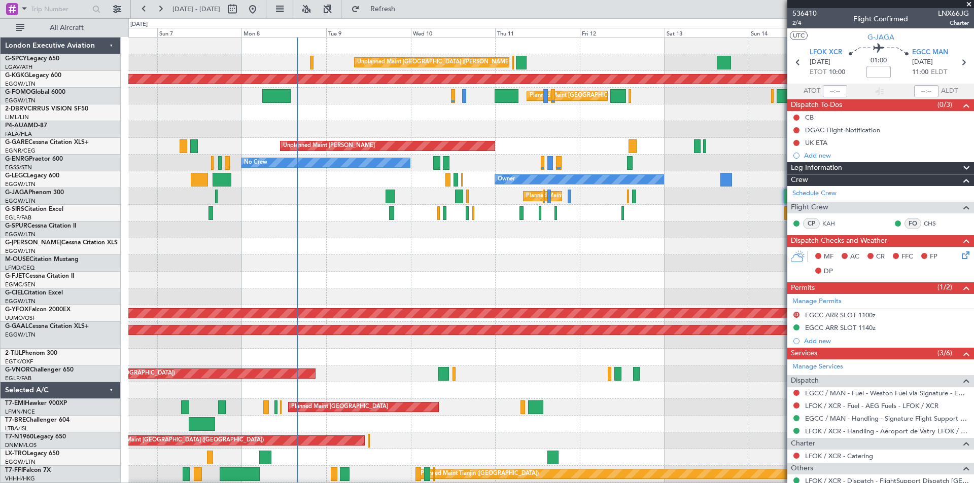
click at [384, 238] on div "Unplanned Maint Athens (Eleftherios Venizelos Intl) AOG Maint Istanbul (Ataturk…" at bounding box center [550, 294] width 845 height 512
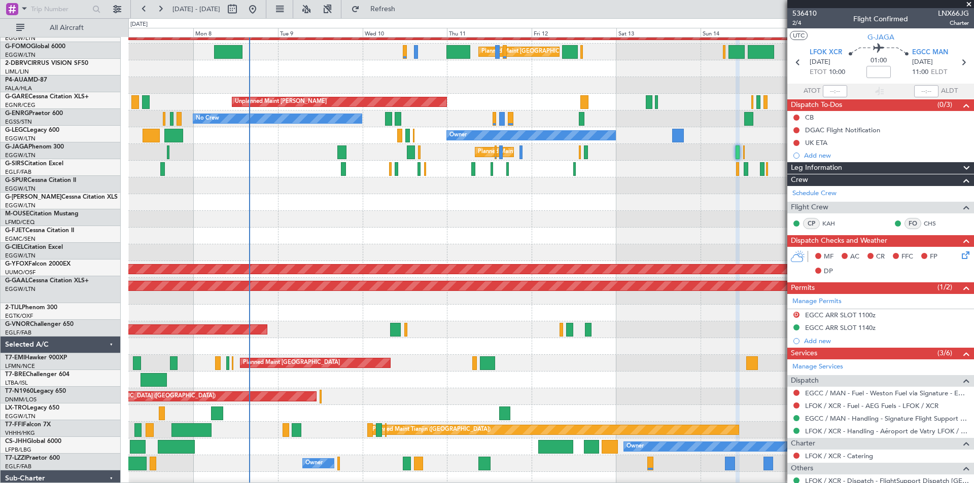
scroll to position [44, 0]
click at [380, 198] on div "Owner" at bounding box center [550, 202] width 845 height 17
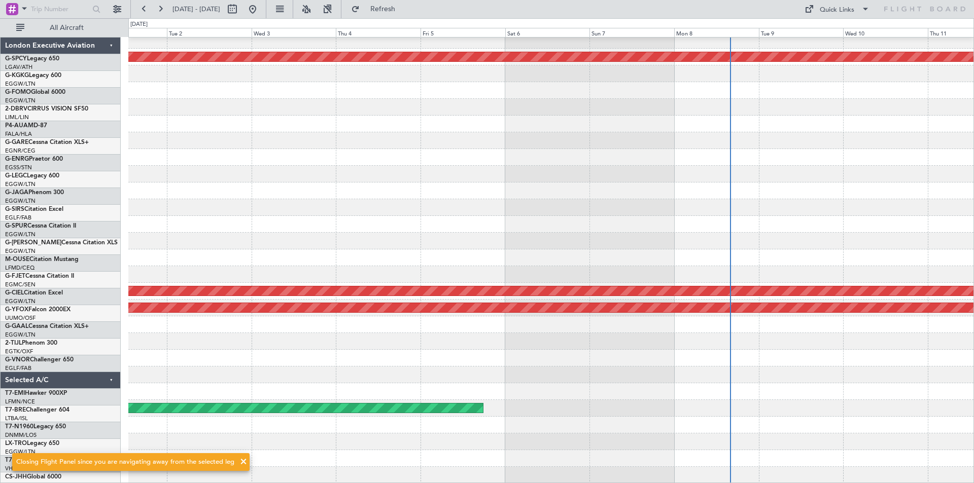
scroll to position [22, 0]
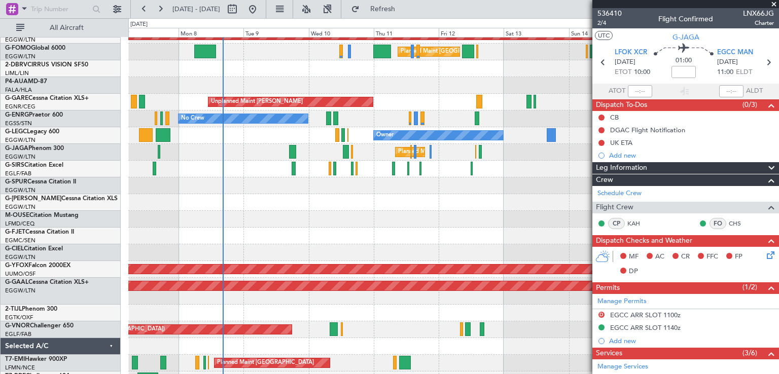
scroll to position [44, 0]
